Goal: Task Accomplishment & Management: Manage account settings

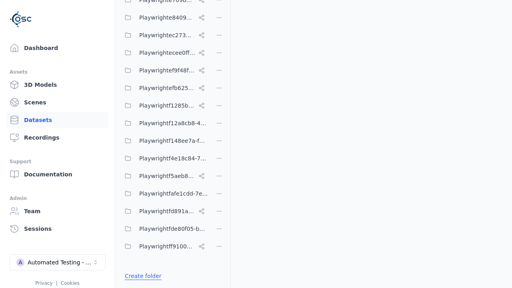
click at [140, 276] on link "Create folder" at bounding box center [143, 276] width 37 height 8
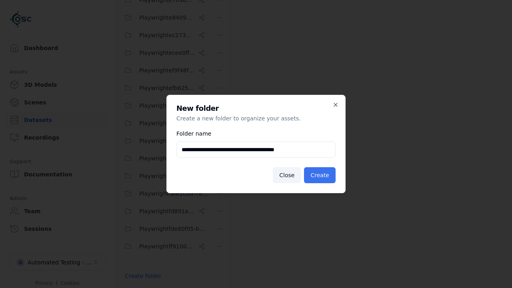
type input "**********"
click at [321, 175] on button "Create" at bounding box center [320, 175] width 32 height 16
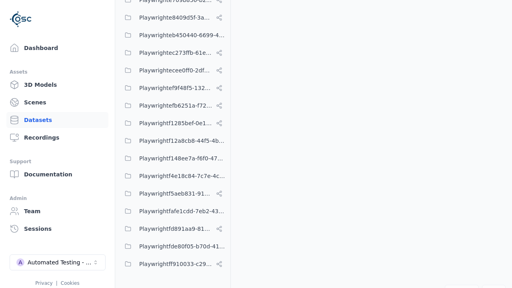
scroll to position [3608, 0]
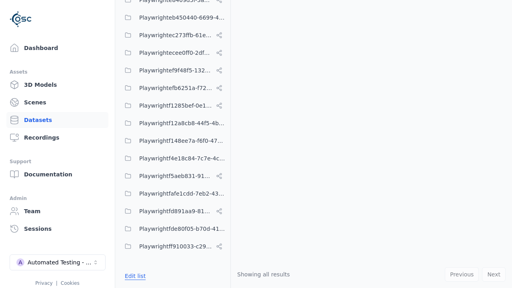
click at [134, 276] on button "Edit list" at bounding box center [135, 276] width 30 height 14
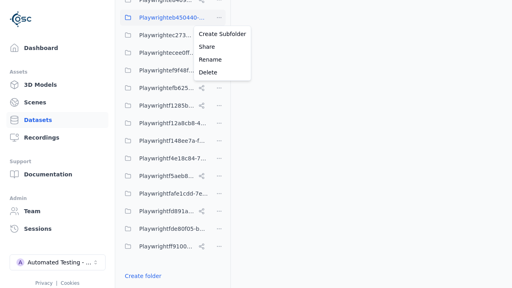
click at [219, 18] on html "Support Dashboard Assets 3D Models Scenes Datasets Recordings Support Documenta…" at bounding box center [256, 144] width 512 height 288
click at [219, 47] on div "Share" at bounding box center [223, 46] width 54 height 13
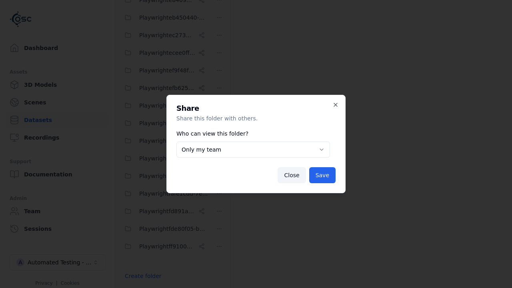
click at [253, 150] on body "Support Dashboard Assets 3D Models Scenes Datasets Recordings Support Documenta…" at bounding box center [256, 144] width 512 height 288
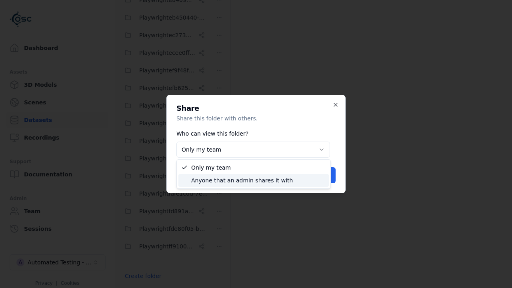
select select "****"
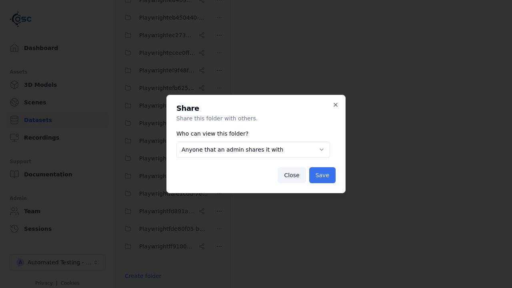
click at [324, 175] on button "Save" at bounding box center [322, 175] width 26 height 16
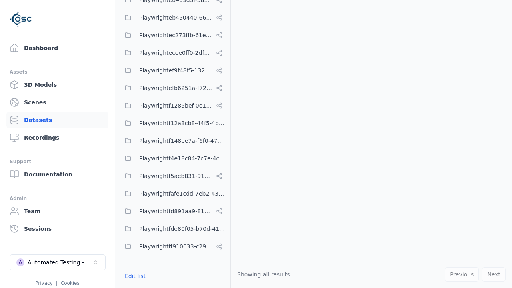
scroll to position [3608, 0]
click at [58, 262] on div "Automated Testing - Playwright" at bounding box center [60, 262] width 65 height 8
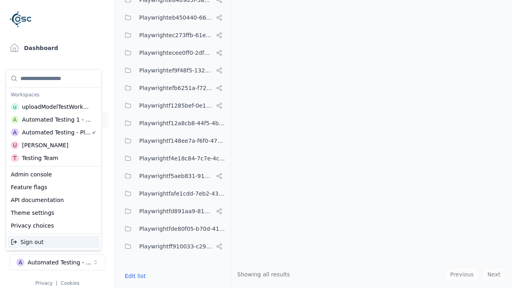
click at [54, 120] on div "Automated Testing 1 - Playwright" at bounding box center [57, 120] width 70 height 8
click at [256, 144] on html "Support Dashboard Assets 3D Models Scenes Datasets Recordings Support Documenta…" at bounding box center [256, 144] width 512 height 288
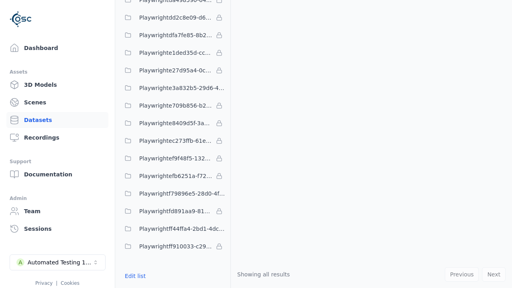
scroll to position [2324, 0]
click at [134, 276] on button "Edit list" at bounding box center [135, 276] width 30 height 14
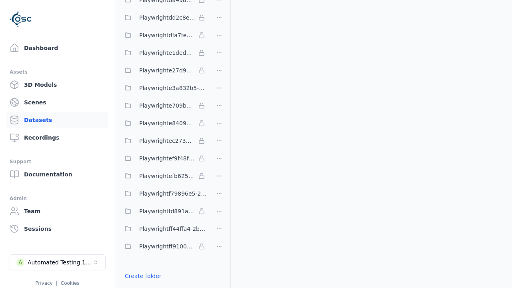
click at [160, 286] on link "Import shared folder (legacy)" at bounding box center [166, 290] width 82 height 8
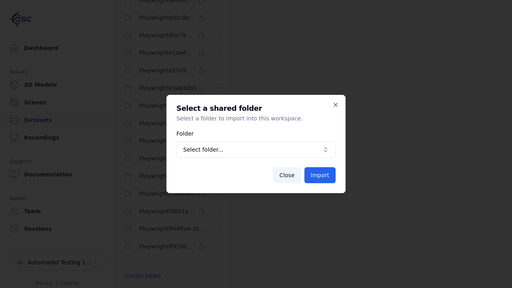
scroll to position [2352, 0]
click at [256, 150] on span "Select folder..." at bounding box center [251, 150] width 136 height 8
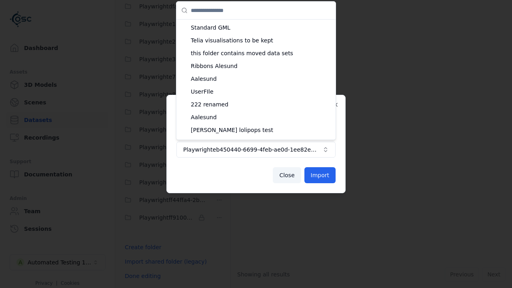
scroll to position [409, 0]
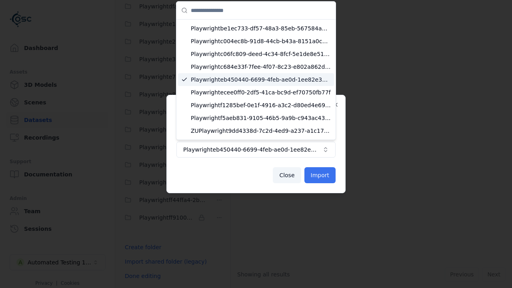
click at [321, 175] on button "Import" at bounding box center [319, 175] width 31 height 16
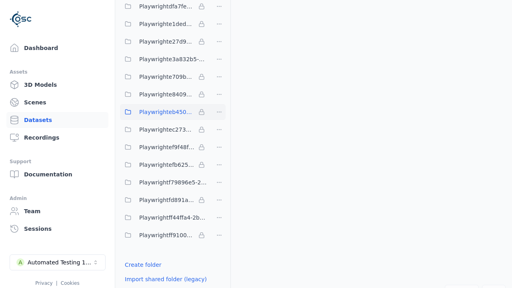
click at [164, 112] on span "Playwrighteb450440-6699-4feb-ae0d-1ee82e33c89c" at bounding box center [167, 112] width 56 height 10
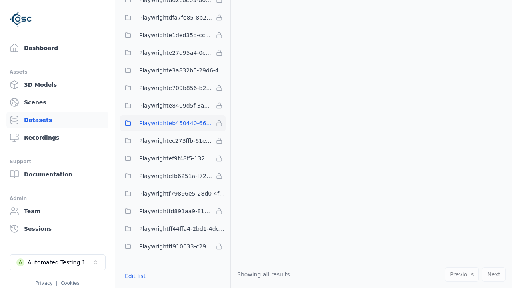
scroll to position [2341, 0]
click at [134, 276] on button "Edit list" at bounding box center [135, 276] width 30 height 14
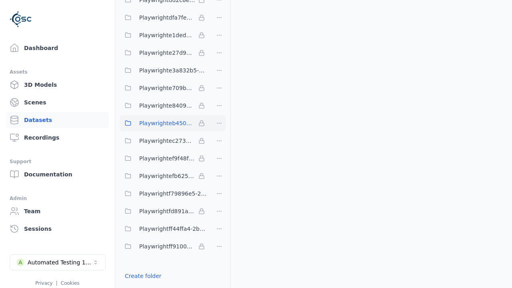
click at [219, 123] on html "Support Dashboard Assets 3D Models Scenes Datasets Recordings Support Documenta…" at bounding box center [256, 144] width 512 height 288
click at [256, 144] on html "Support Dashboard Assets 3D Models Scenes Datasets Recordings Support Documenta…" at bounding box center [256, 144] width 512 height 288
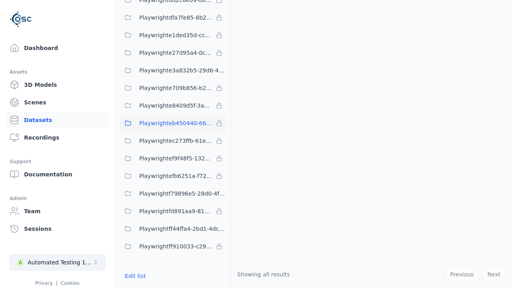
click at [58, 262] on div "Automated Testing 1 - Playwright" at bounding box center [60, 262] width 65 height 8
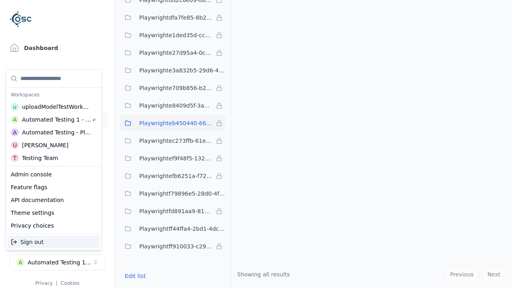
click at [54, 132] on div "Automated Testing - Playwright" at bounding box center [56, 132] width 69 height 8
click at [256, 144] on html "Support Dashboard Assets 3D Models Scenes Datasets Recordings Support Documenta…" at bounding box center [256, 144] width 512 height 288
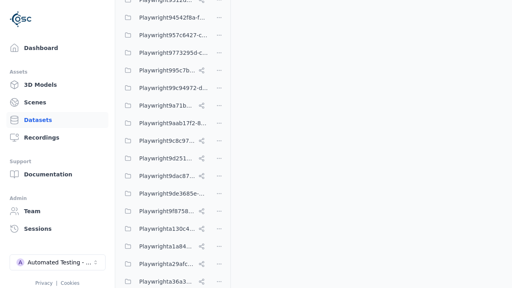
scroll to position [3608, 0]
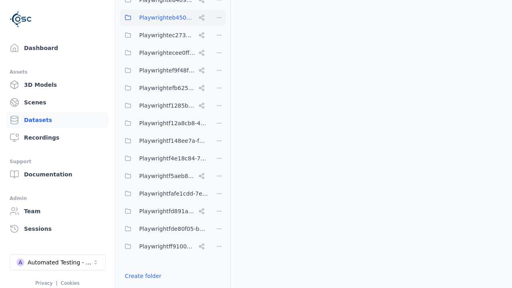
click at [219, 18] on html "Support Dashboard Assets 3D Models Scenes Datasets Recordings Support Documenta…" at bounding box center [256, 144] width 512 height 288
